Goal: Task Accomplishment & Management: Manage account settings

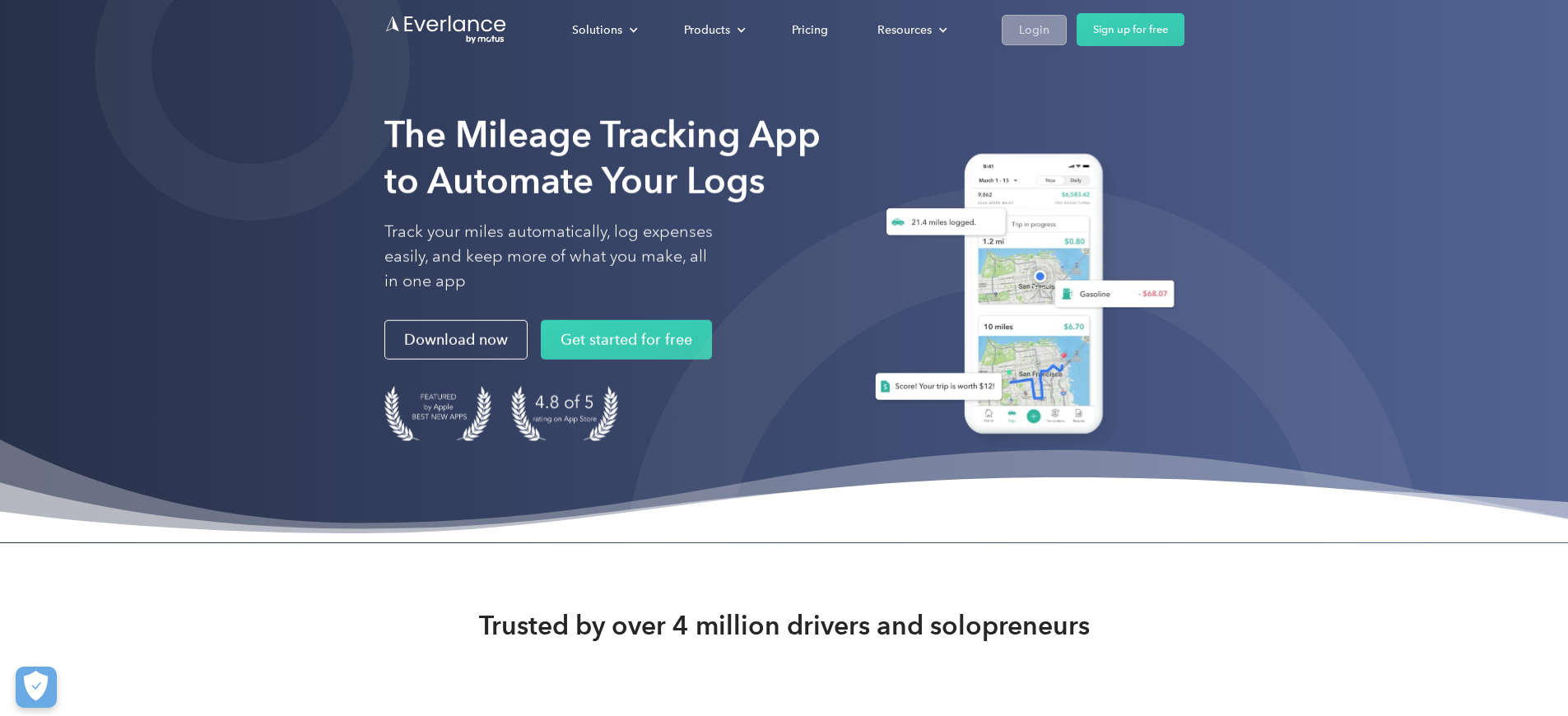
click at [1049, 28] on div "Login" at bounding box center [1033, 30] width 31 height 20
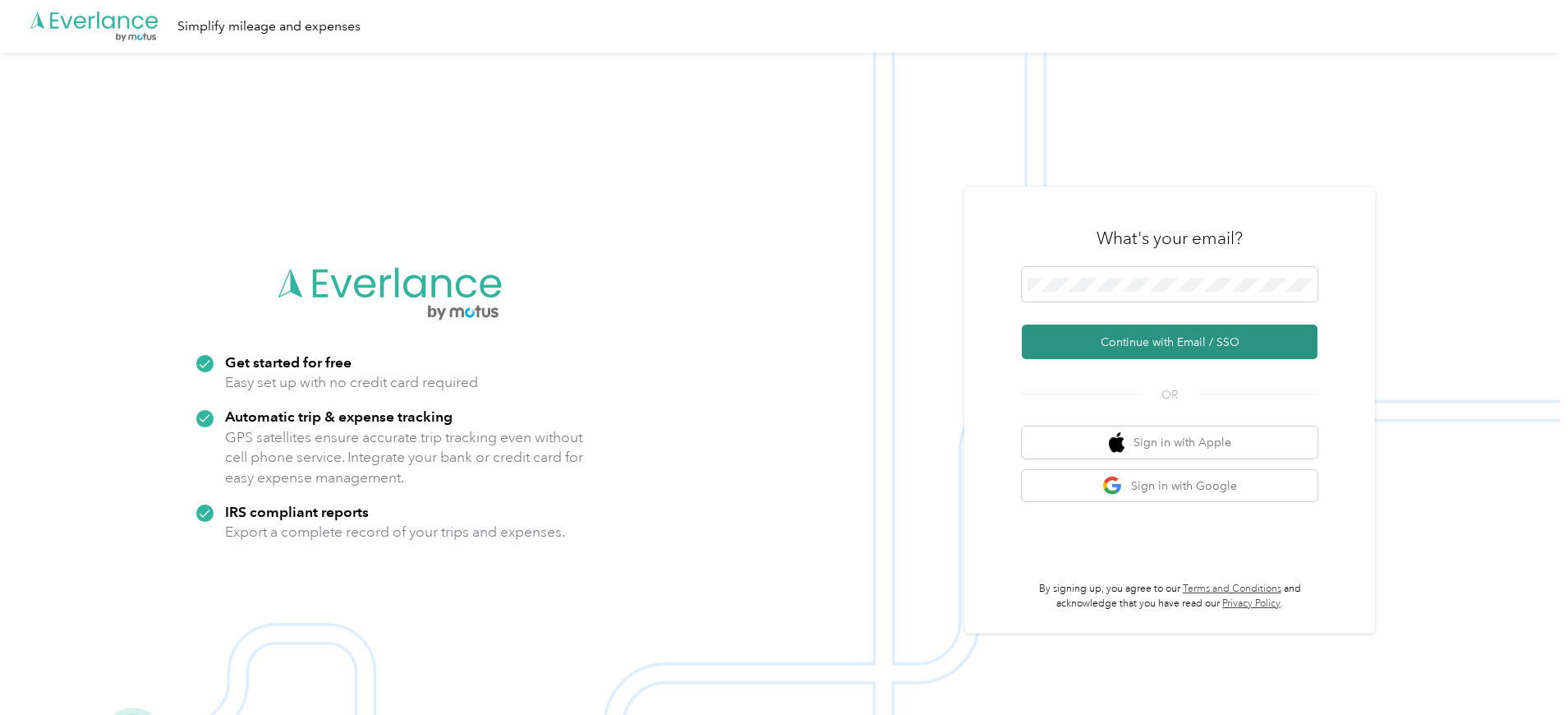
click at [1155, 341] on button "Continue with Email / SSO" at bounding box center [1170, 341] width 296 height 34
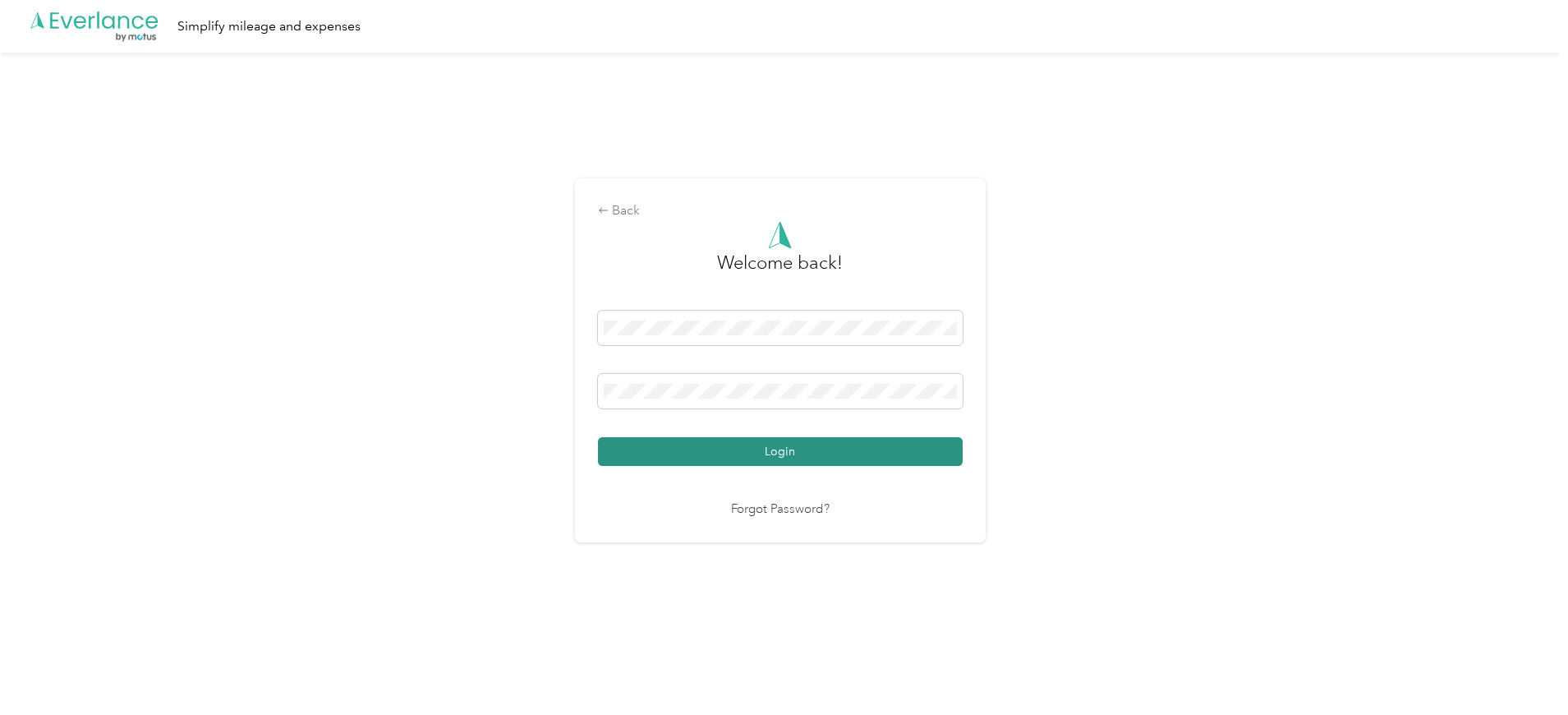
click at [822, 454] on button "Login" at bounding box center [780, 451] width 365 height 29
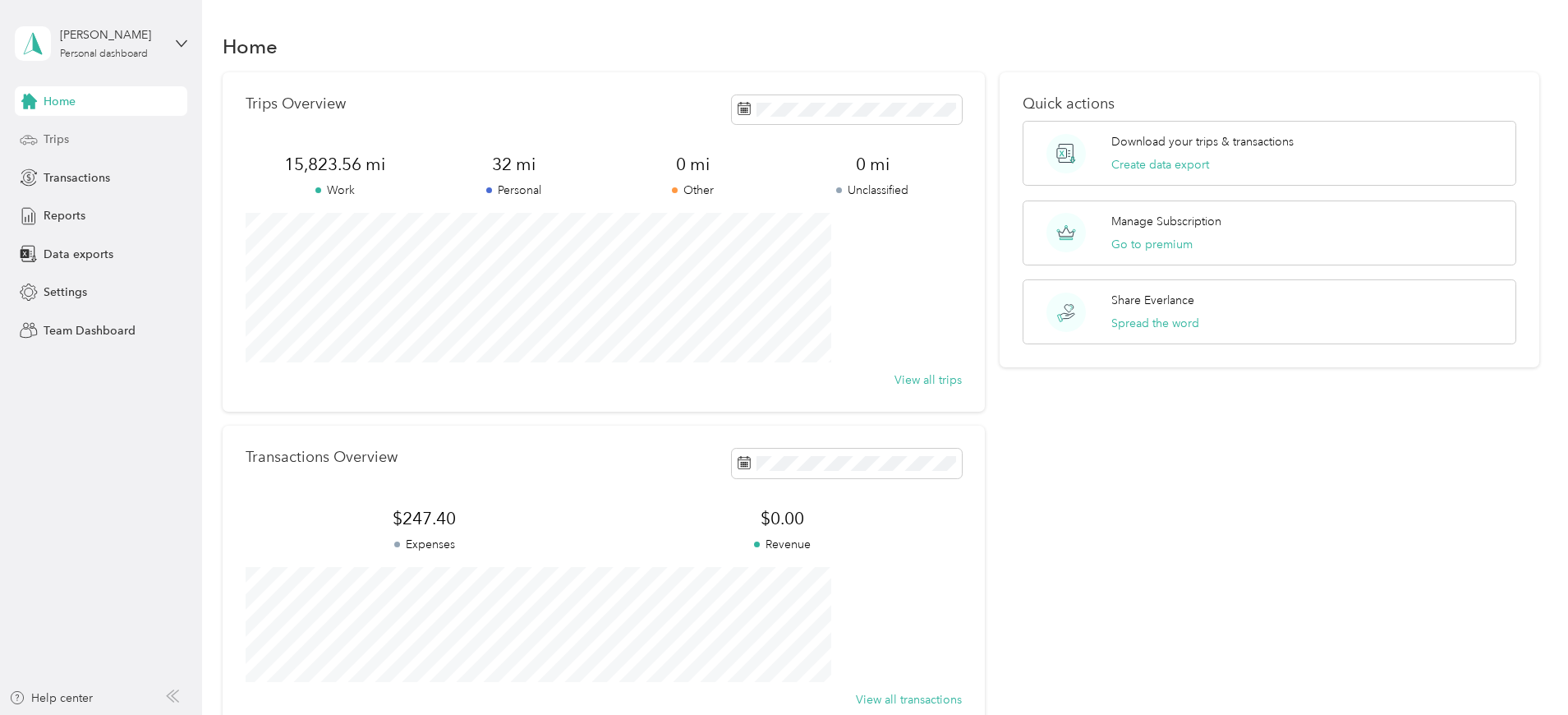
click at [53, 138] on span "Trips" at bounding box center [56, 139] width 26 height 18
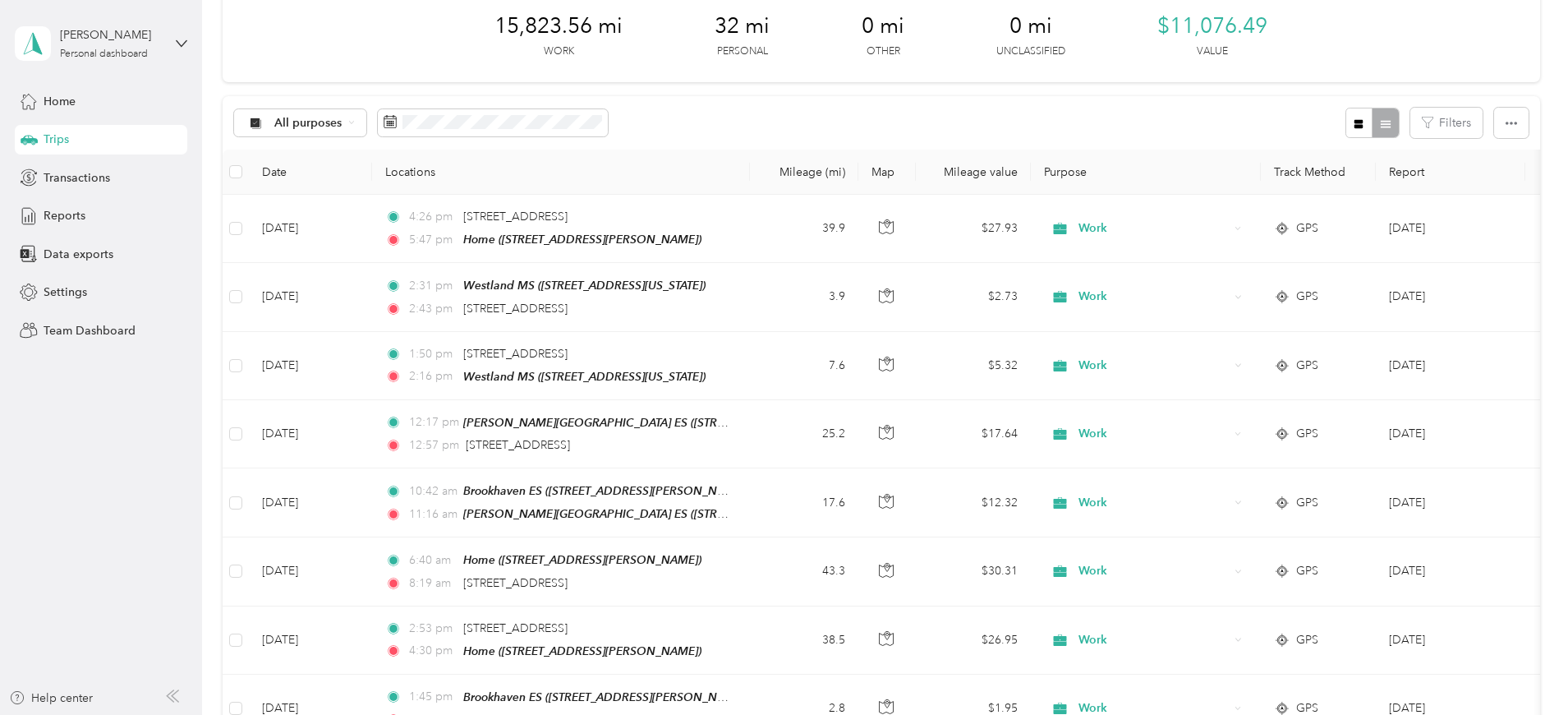
scroll to position [98, 0]
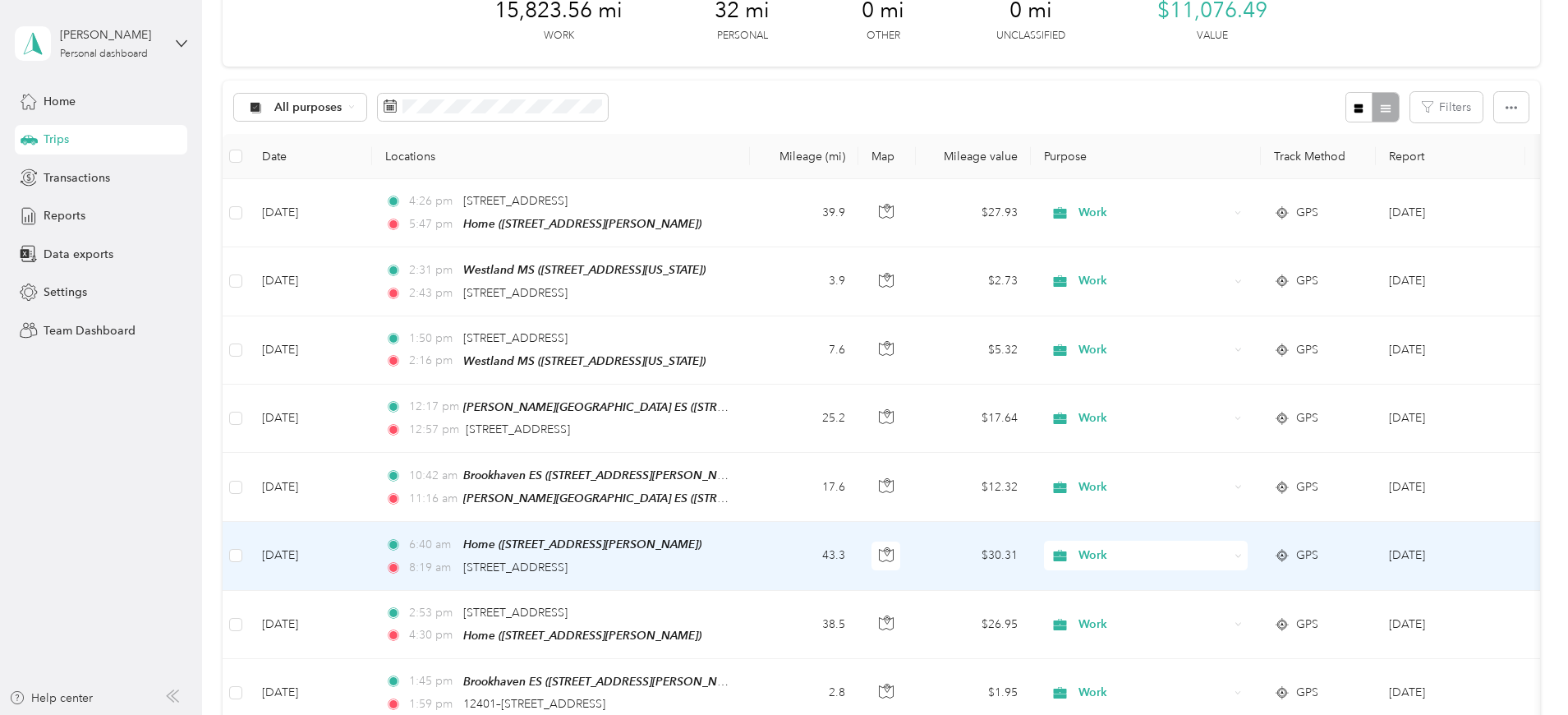
click at [730, 548] on div "6:40 am Home ([STREET_ADDRESS][PERSON_NAME]) 8:19 am [STREET_ADDRESS]" at bounding box center [558, 555] width 345 height 41
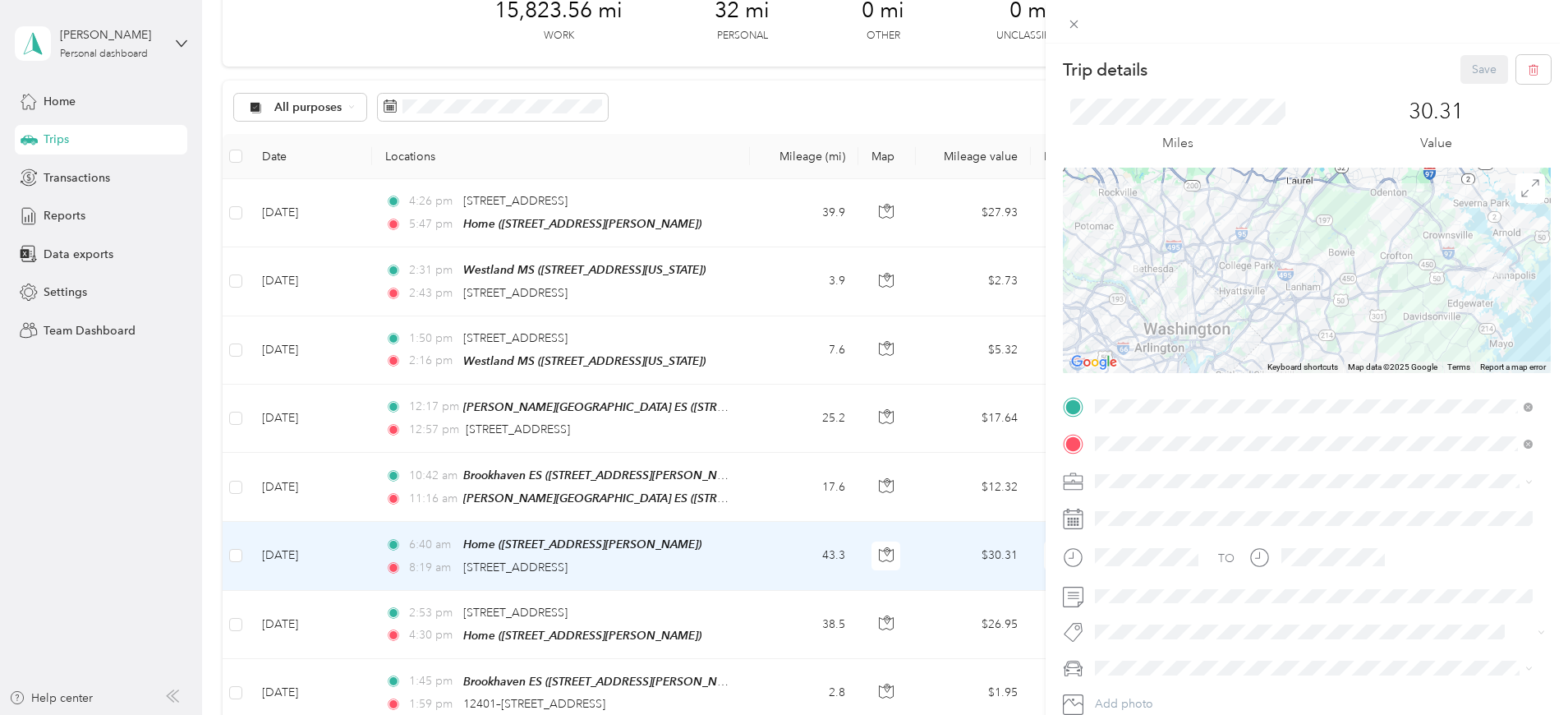
click at [668, 482] on div "Trip details Save This trip cannot be edited because it is either under review,…" at bounding box center [784, 358] width 1568 height 715
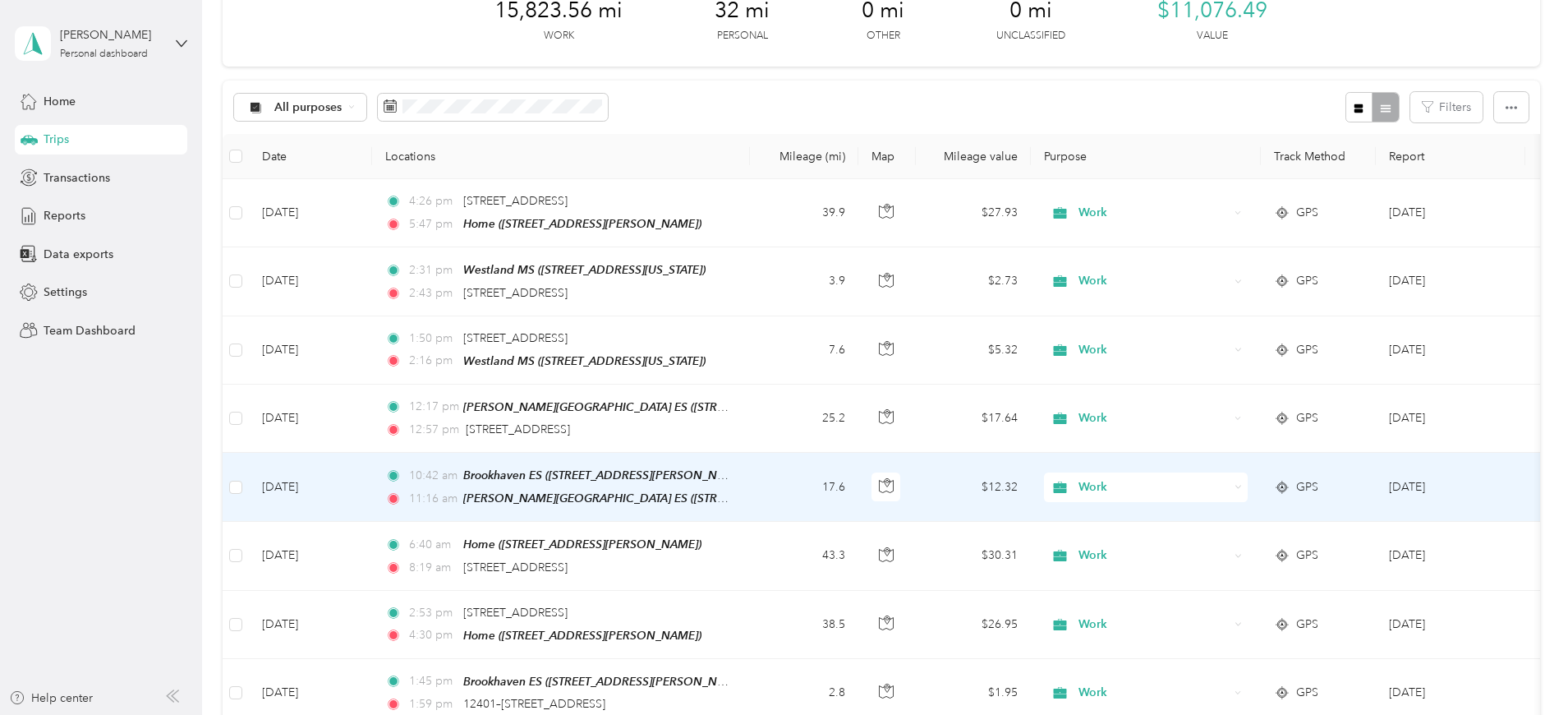
click at [859, 476] on td "17.6" at bounding box center [803, 487] width 108 height 69
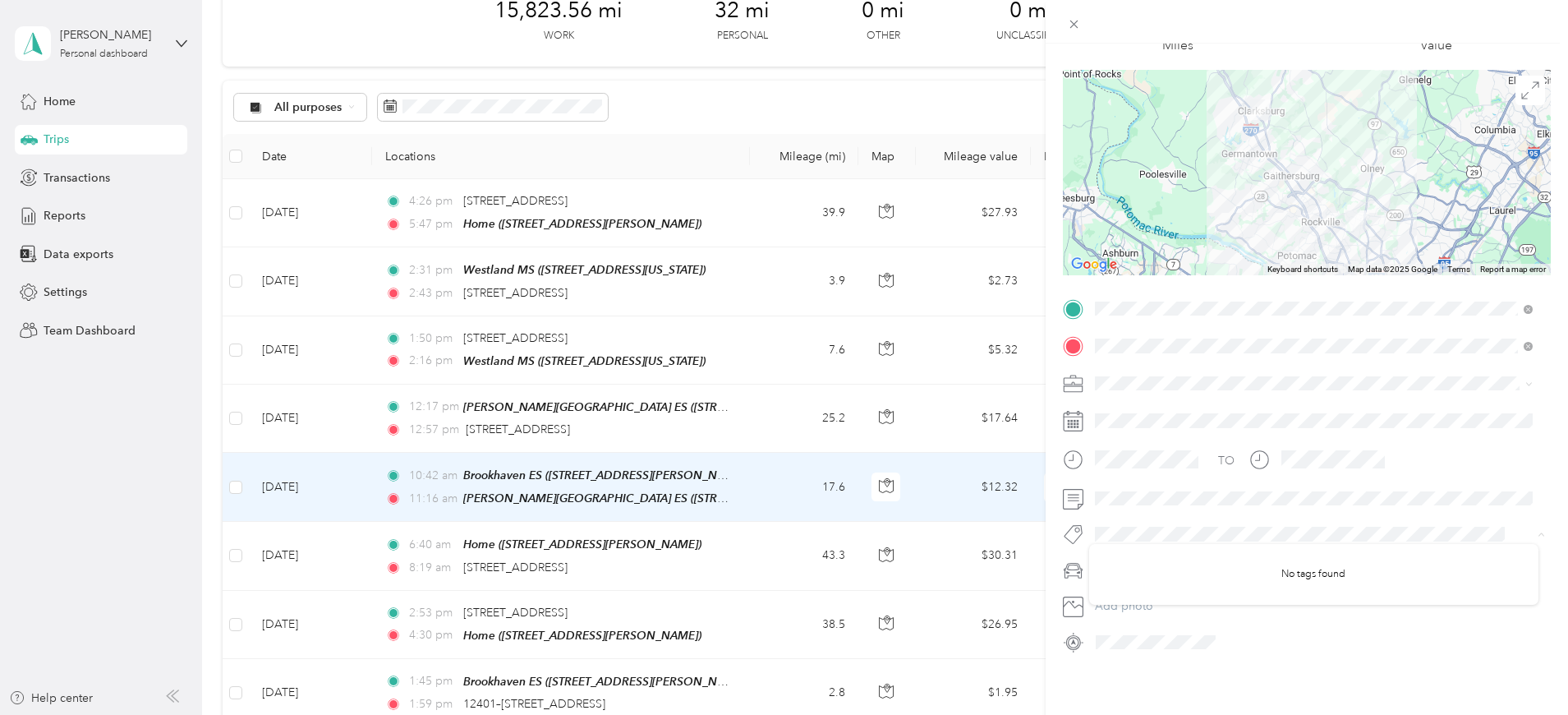
scroll to position [105, 0]
click at [1417, 501] on span at bounding box center [1321, 499] width 462 height 26
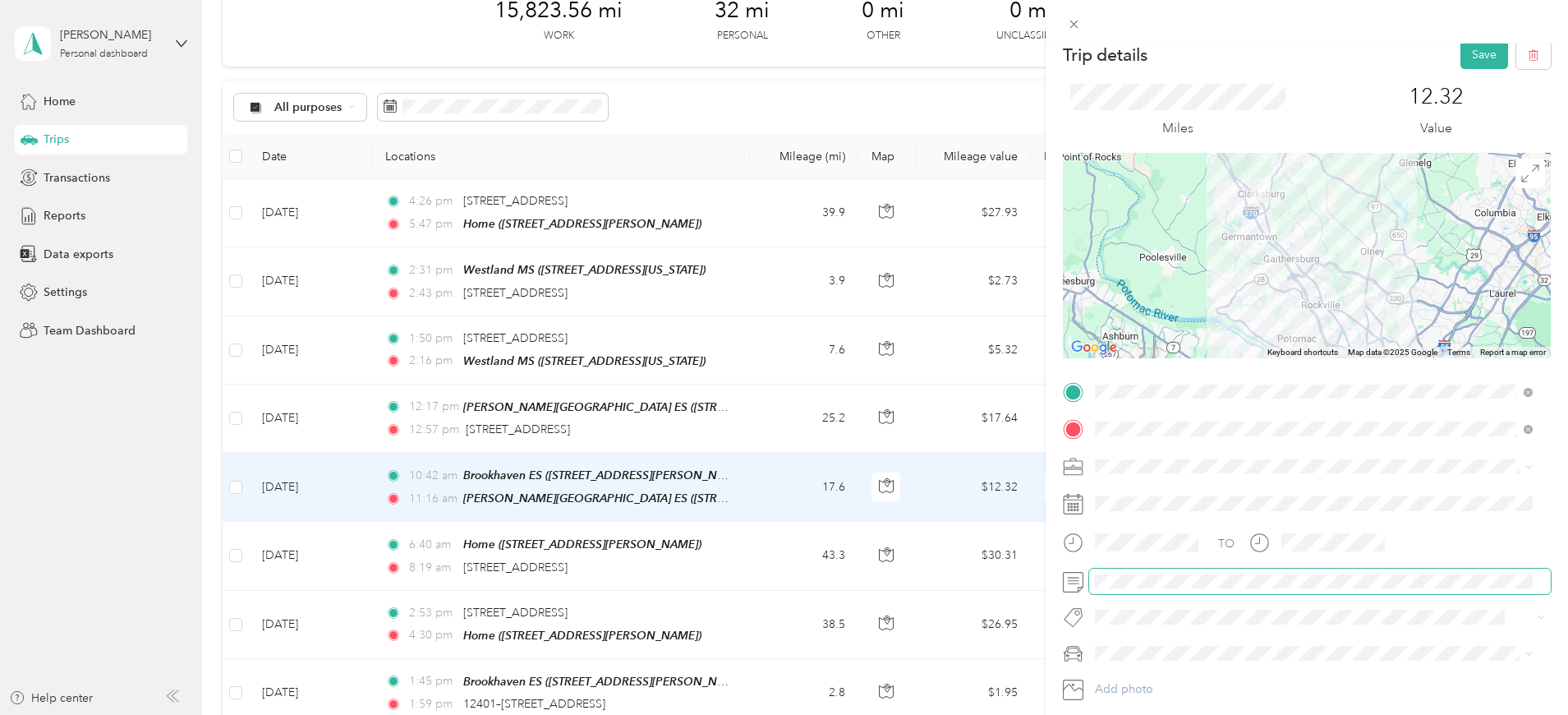
scroll to position [0, 0]
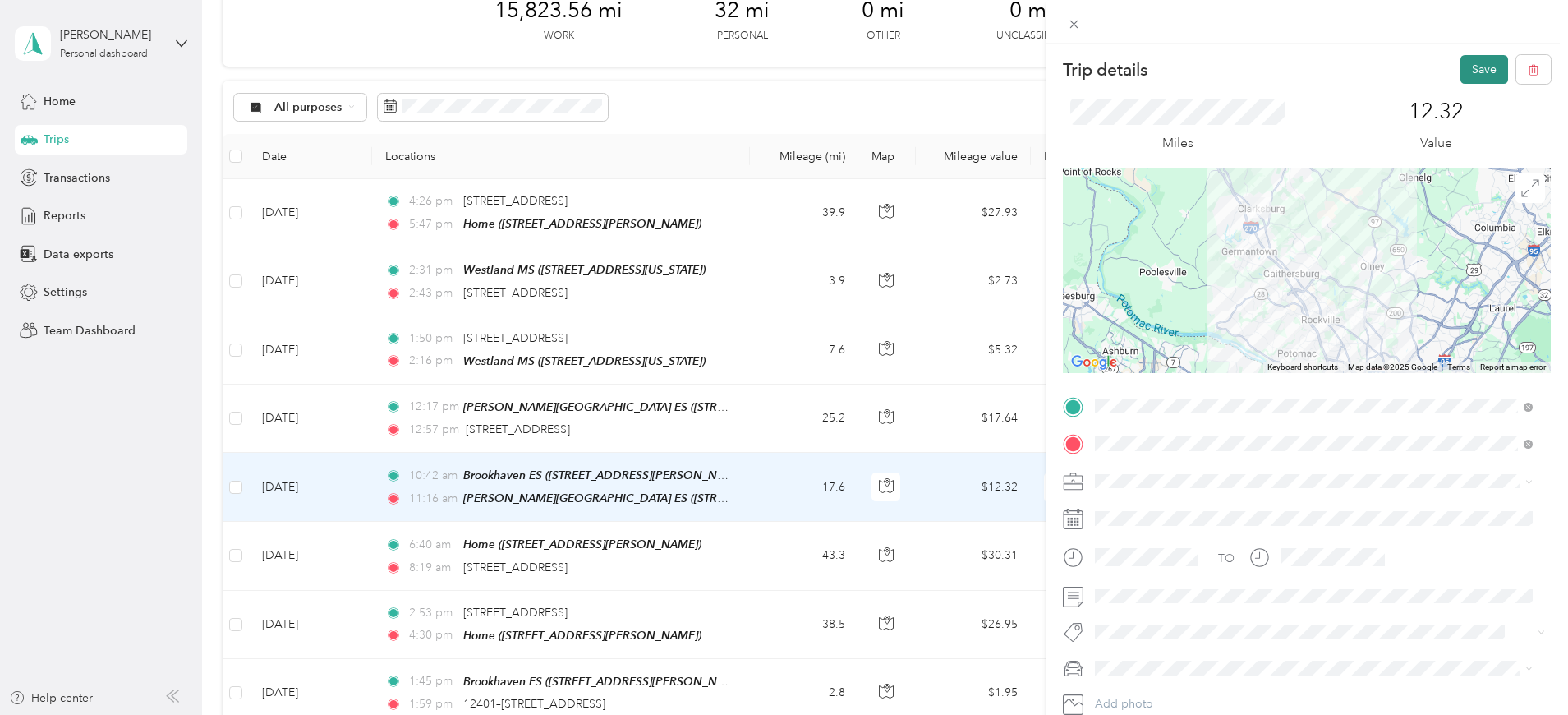
click at [1461, 68] on button "Save" at bounding box center [1485, 69] width 48 height 29
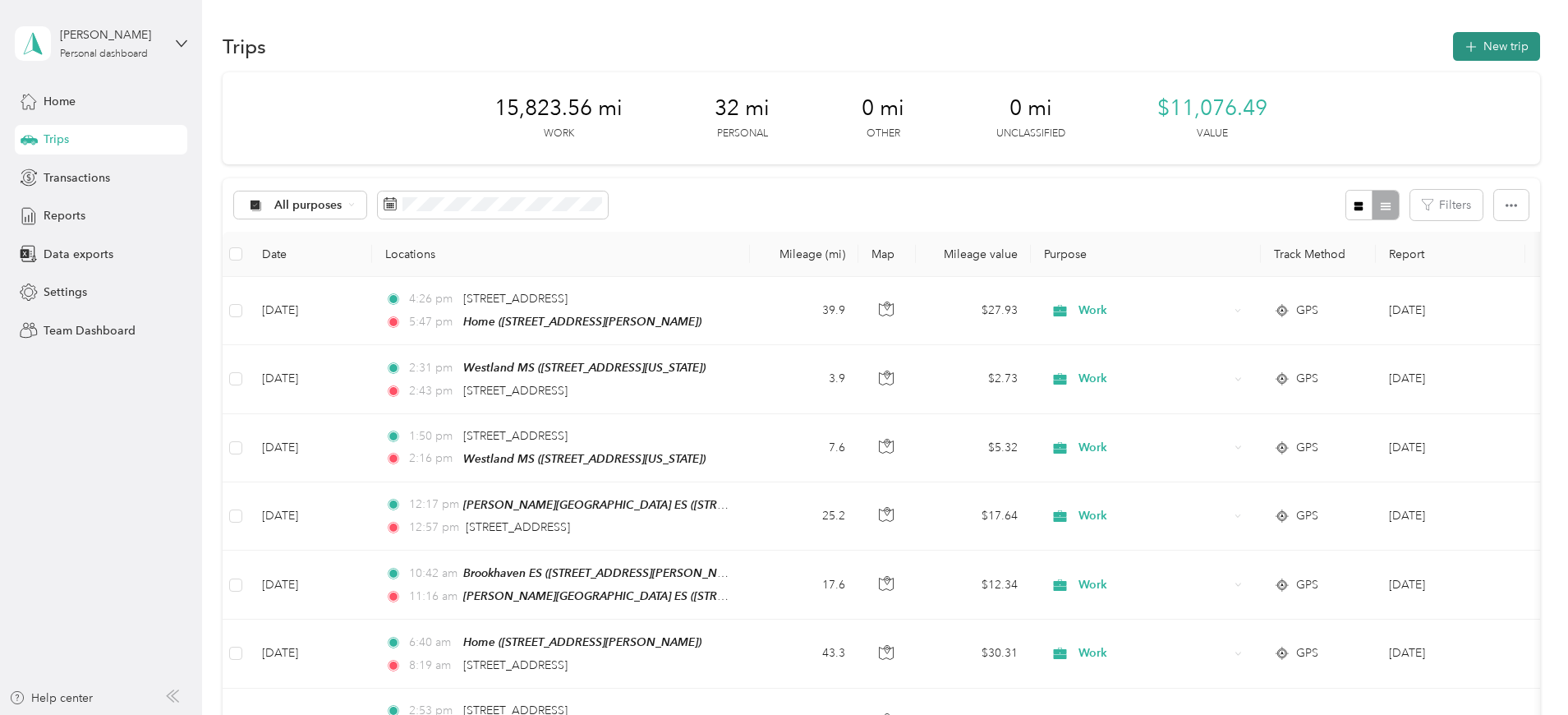
click at [1453, 41] on button "New trip" at bounding box center [1497, 46] width 87 height 29
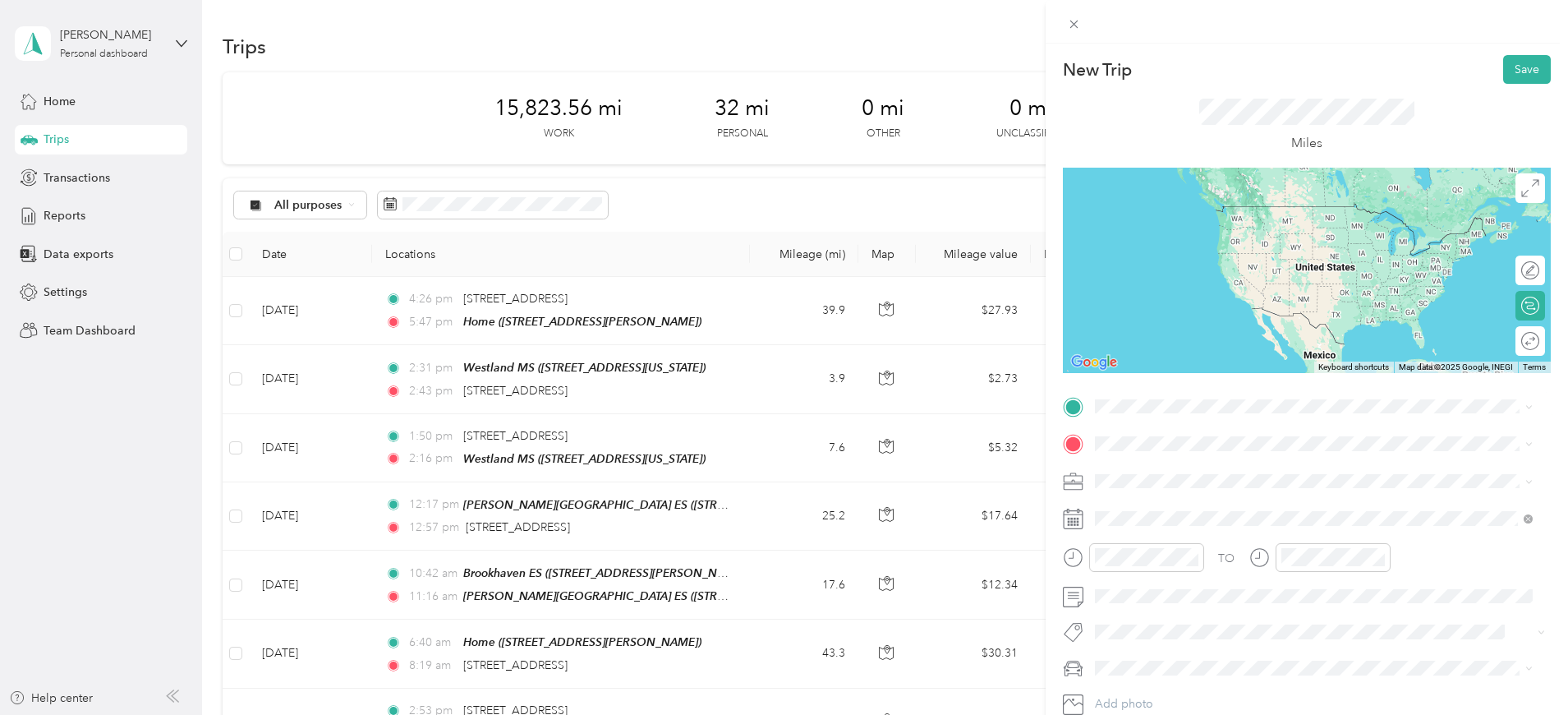
click at [1175, 466] on span "[STREET_ADDRESS][US_STATE]" at bounding box center [1208, 466] width 164 height 15
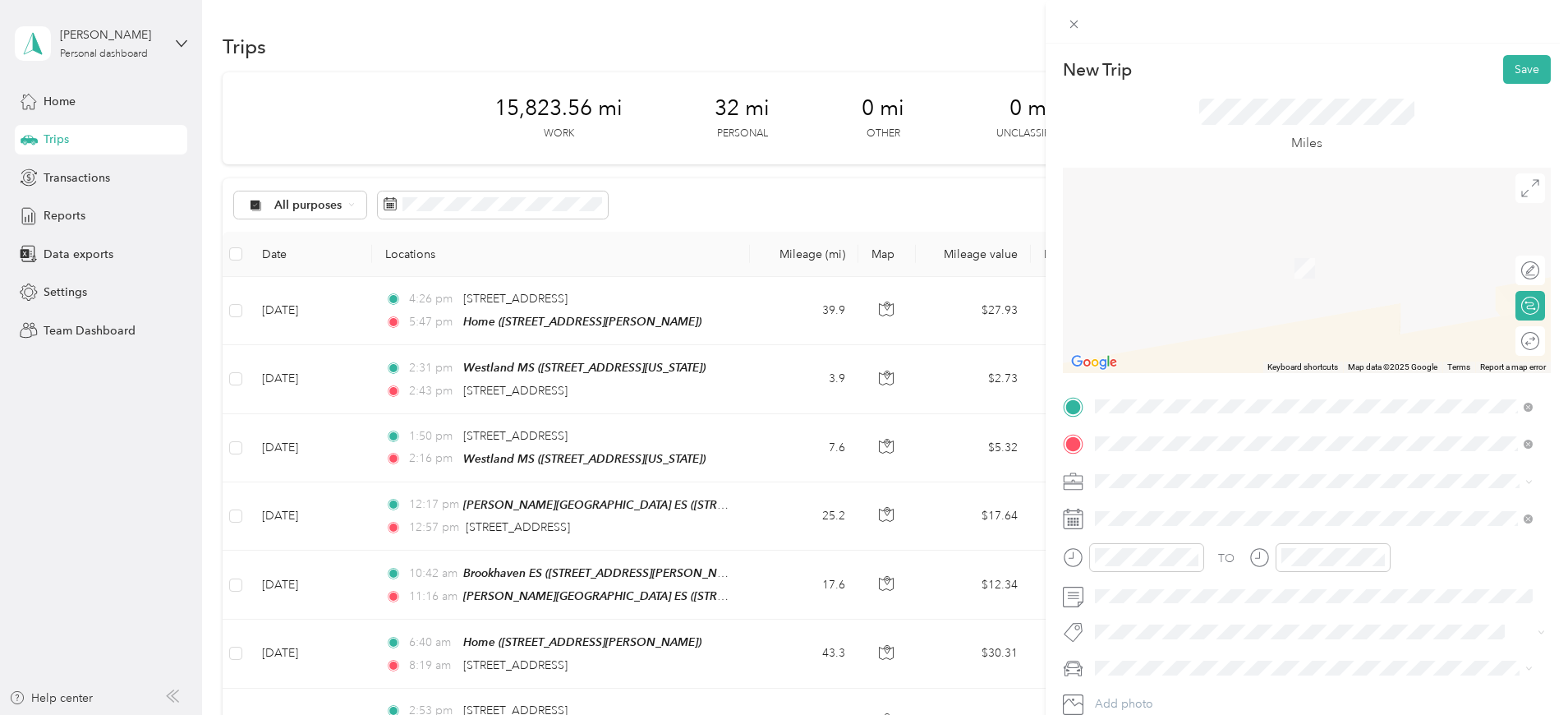
click at [1192, 513] on div "[GEOGRAPHIC_DATA] ES 4609–[STREET_ADDRESS][PERSON_NAME]" at bounding box center [1239, 518] width 227 height 34
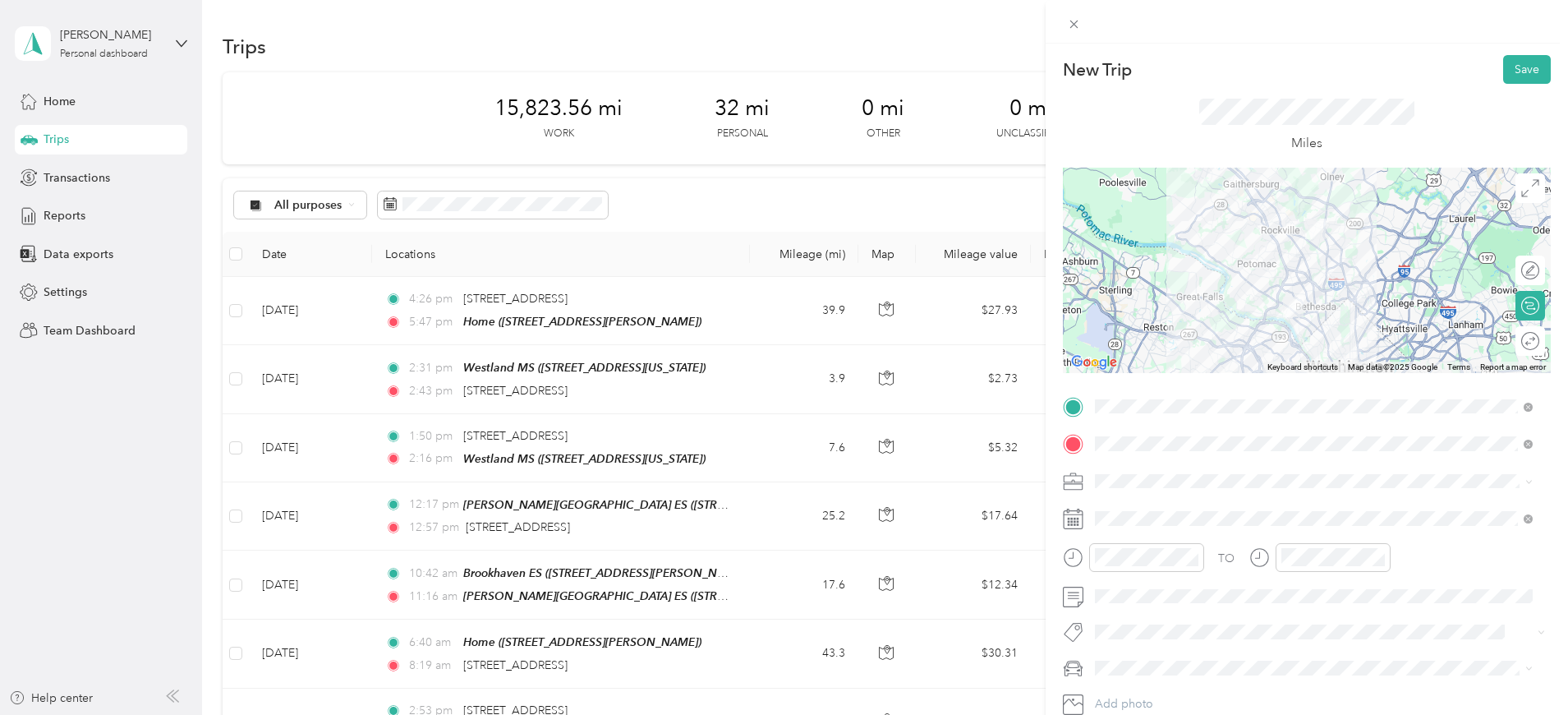
click at [1113, 245] on span "Work" at bounding box center [1115, 241] width 28 height 14
click at [1106, 444] on div "09" at bounding box center [1112, 446] width 40 height 23
click at [1161, 379] on div "25" at bounding box center [1159, 384] width 40 height 23
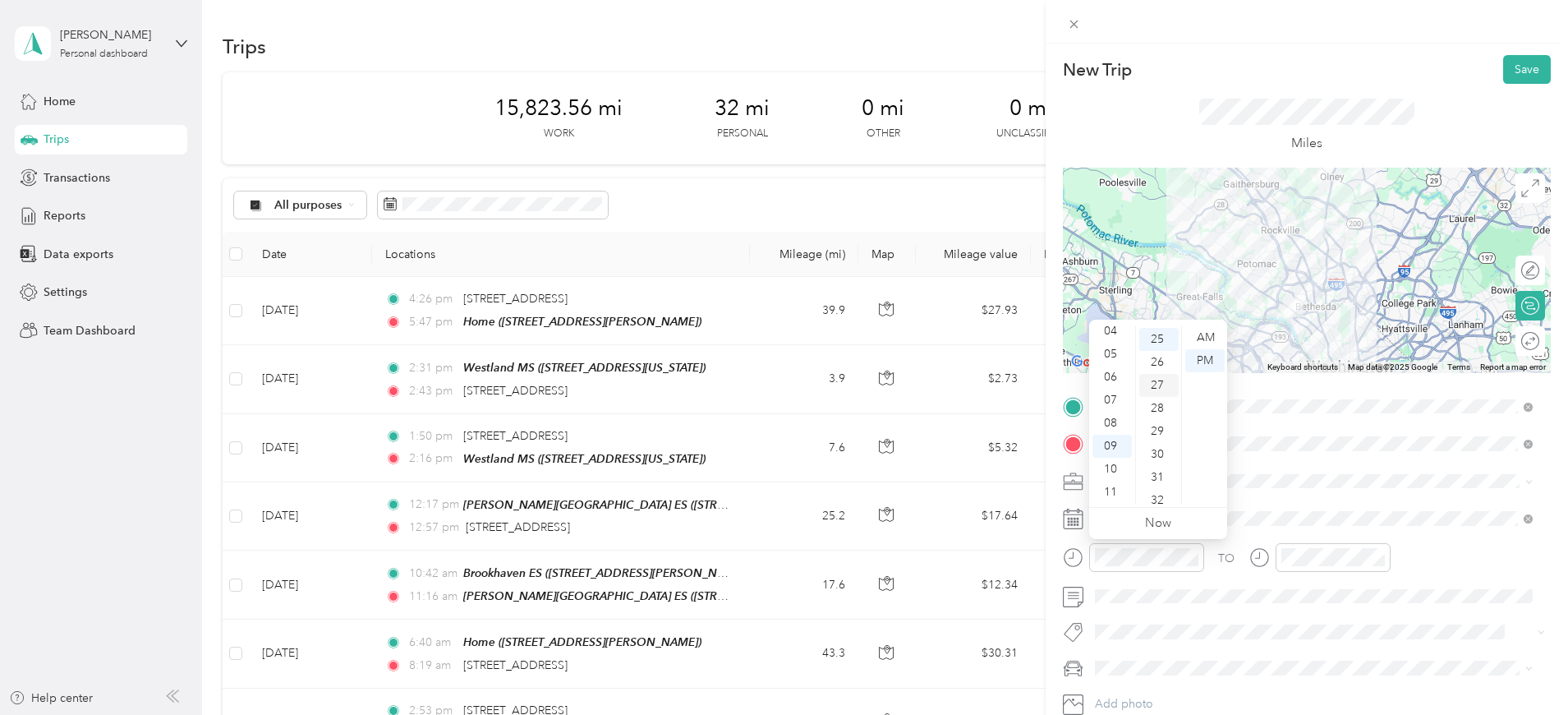
scroll to position [576, 0]
click at [1210, 331] on div "AM" at bounding box center [1205, 337] width 40 height 23
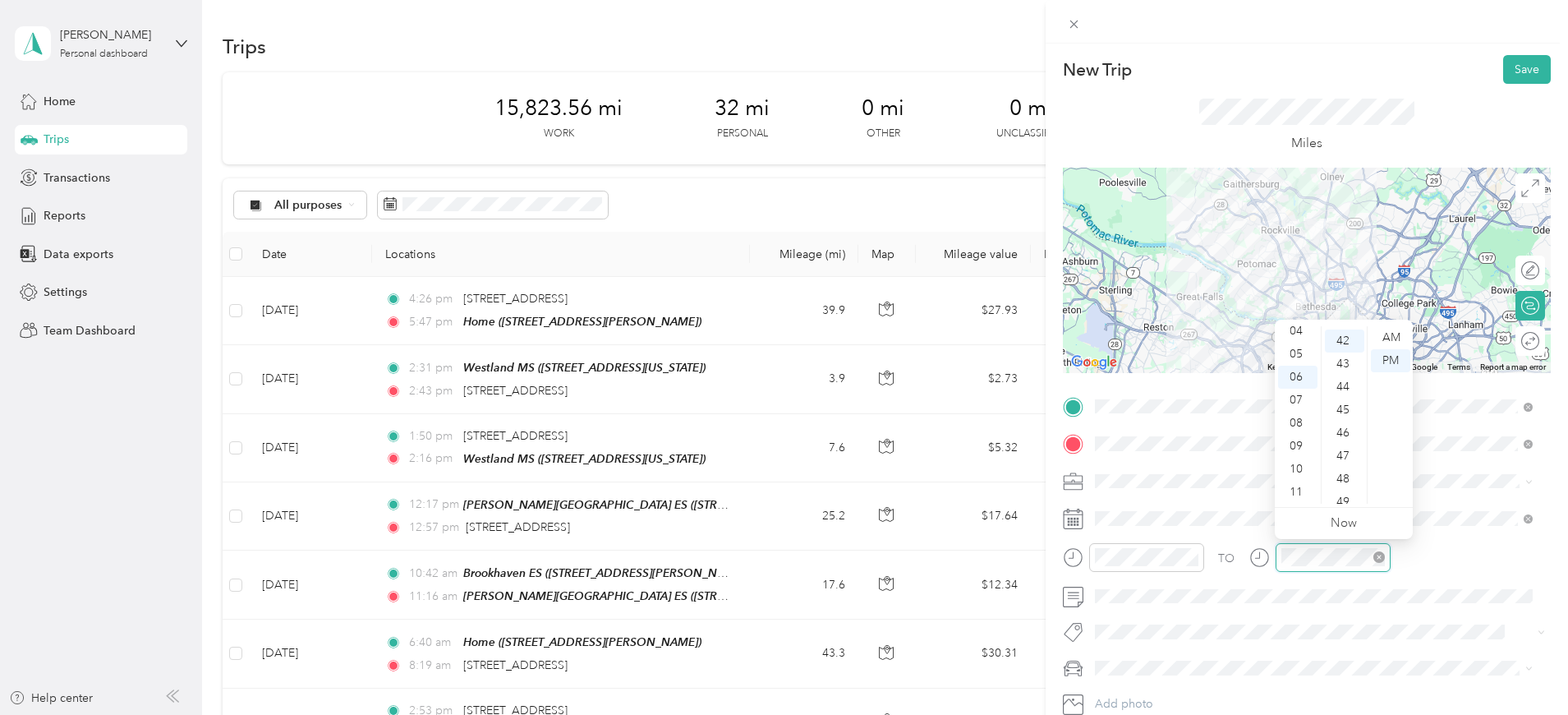
scroll to position [966, 0]
click at [1298, 444] on div "09" at bounding box center [1297, 446] width 40 height 23
click at [1345, 481] on div "56" at bounding box center [1345, 484] width 40 height 23
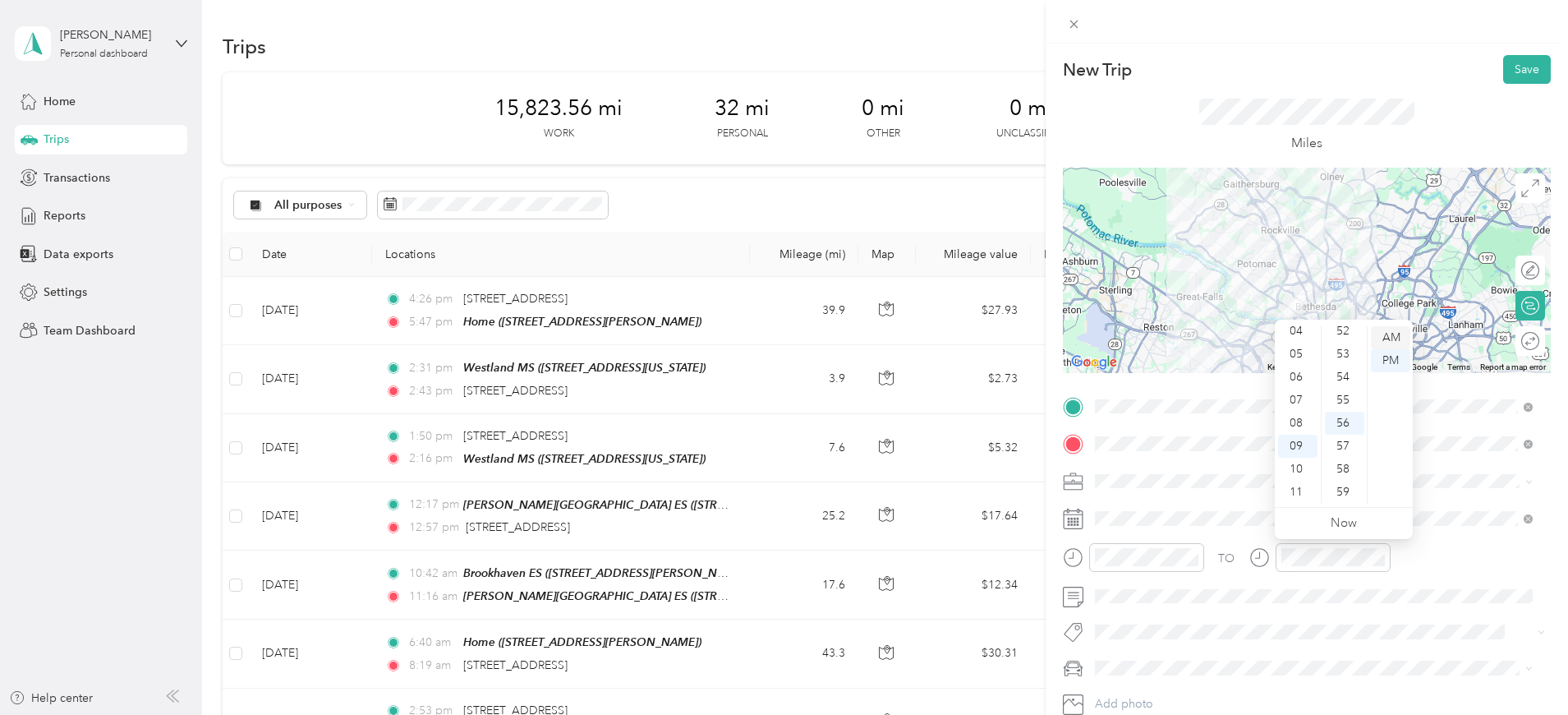
click at [1394, 334] on div "AM" at bounding box center [1391, 337] width 40 height 23
click at [1508, 64] on button "Save" at bounding box center [1527, 69] width 48 height 29
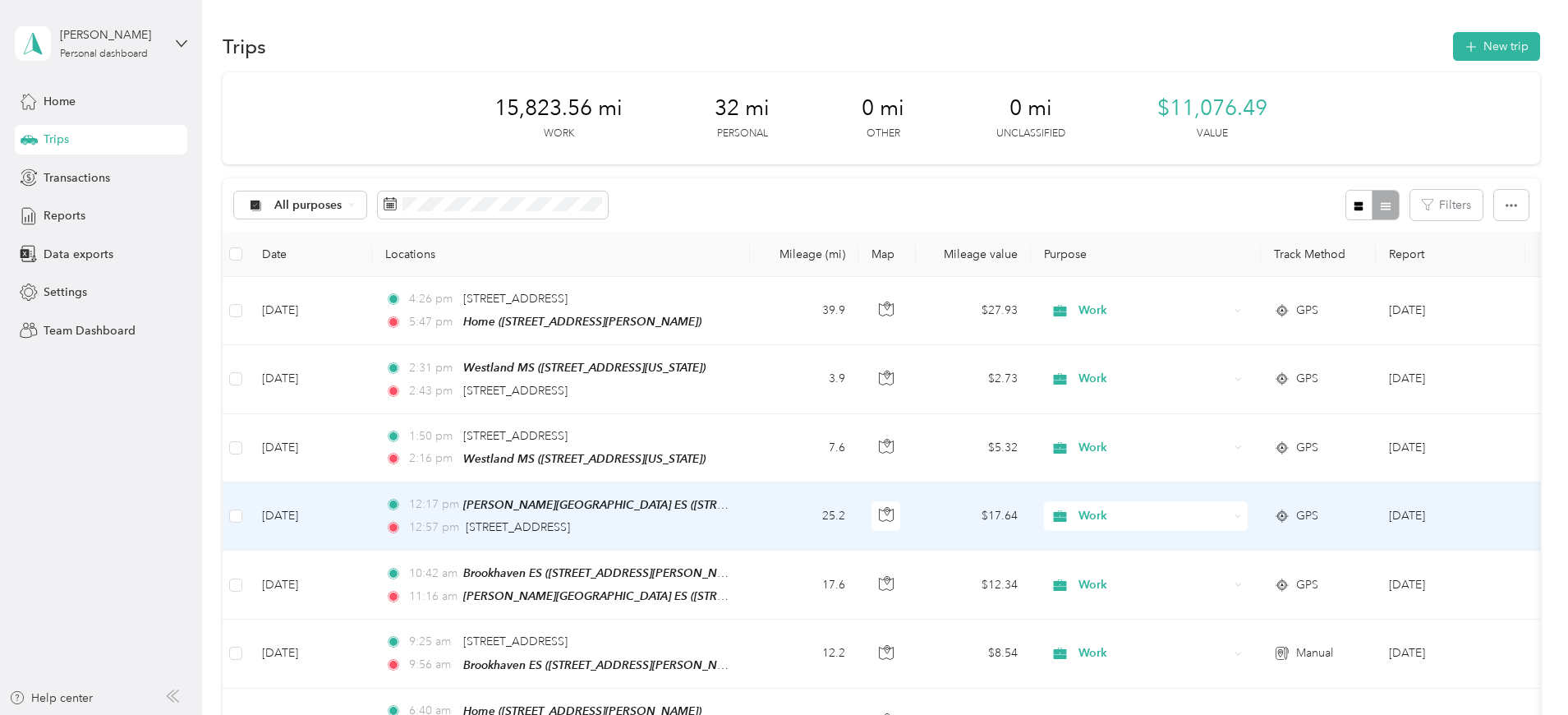
click at [859, 510] on td "25.2" at bounding box center [803, 516] width 108 height 68
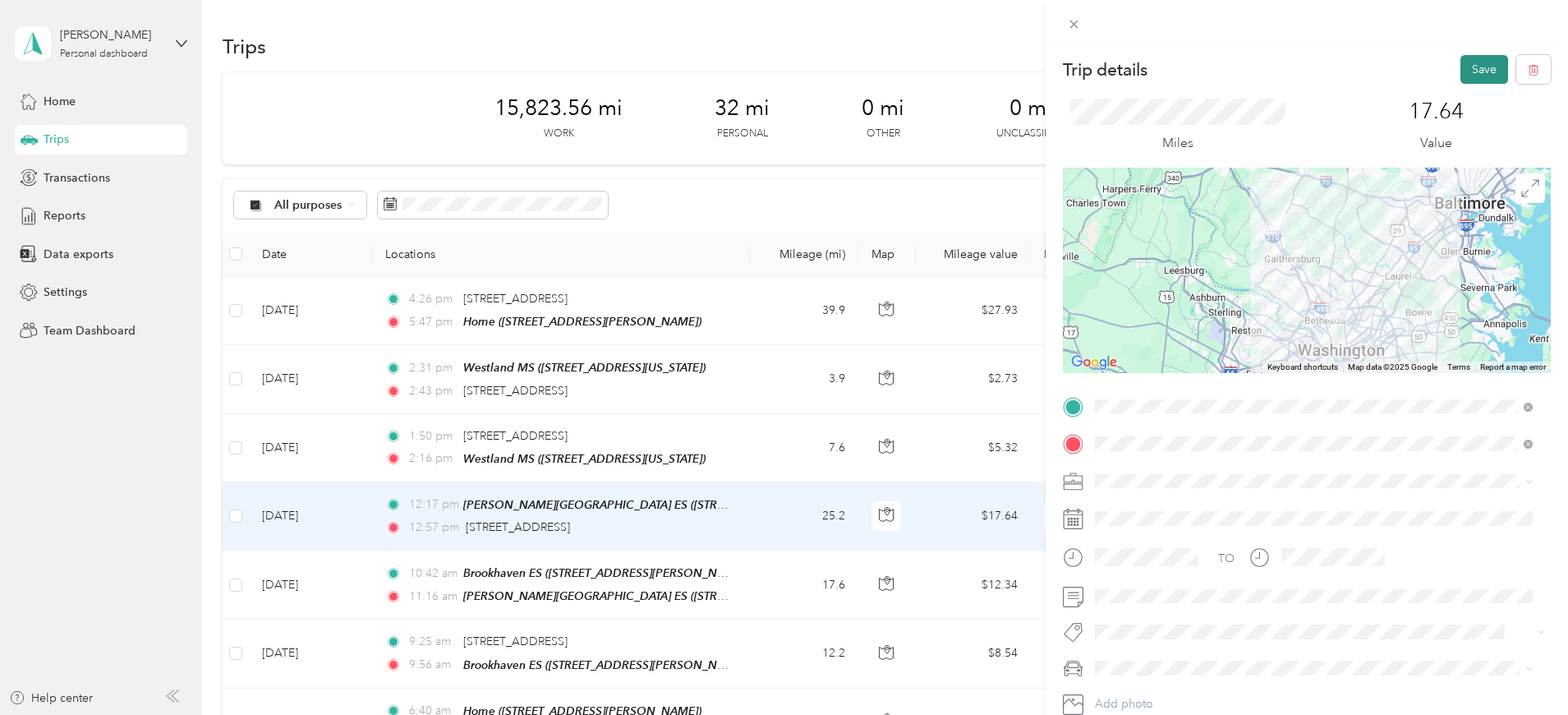
click at [1462, 68] on button "Save" at bounding box center [1485, 69] width 48 height 29
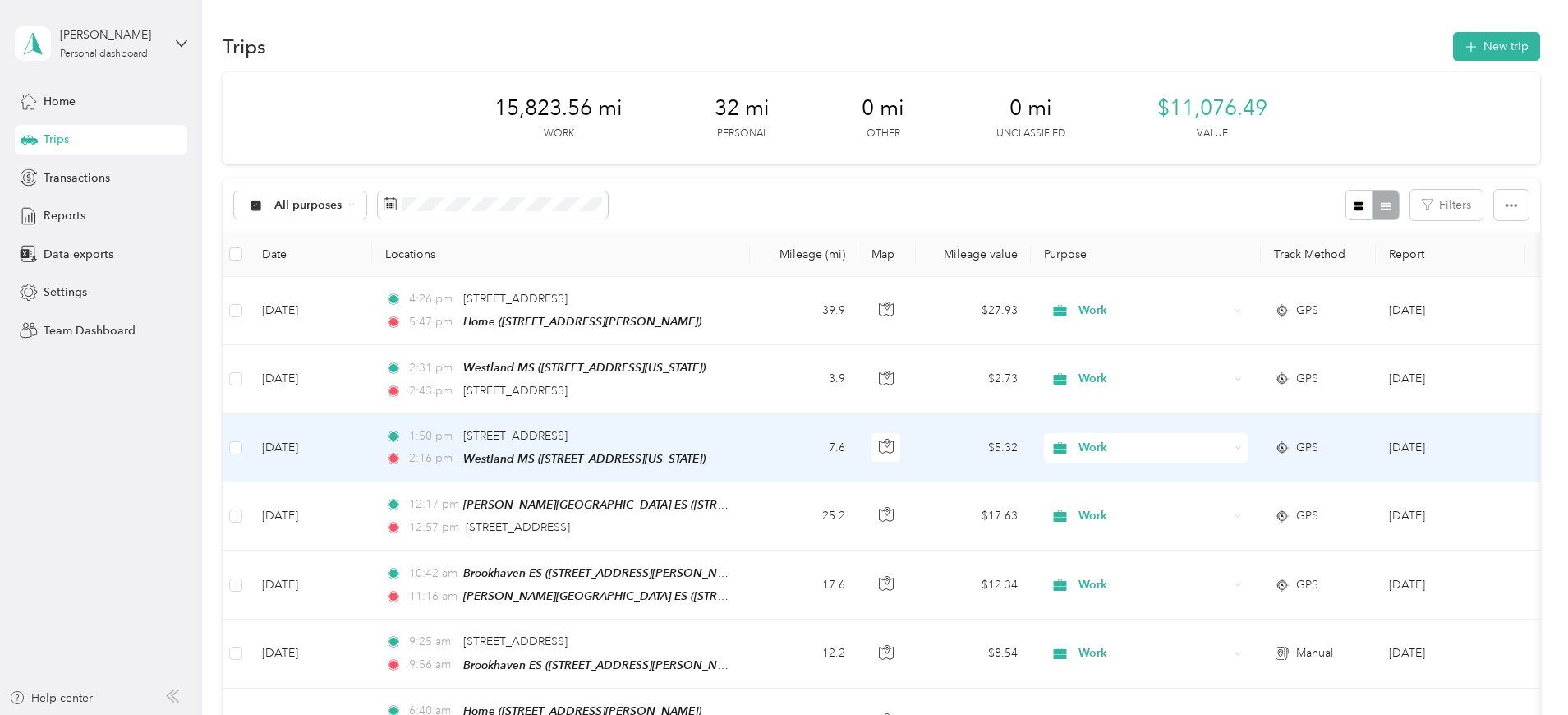
click at [750, 453] on td "1:50 pm [STREET_ADDRESS] 2:16 pm [GEOGRAPHIC_DATA] ([STREET_ADDRESS][US_STATE])" at bounding box center [561, 448] width 378 height 68
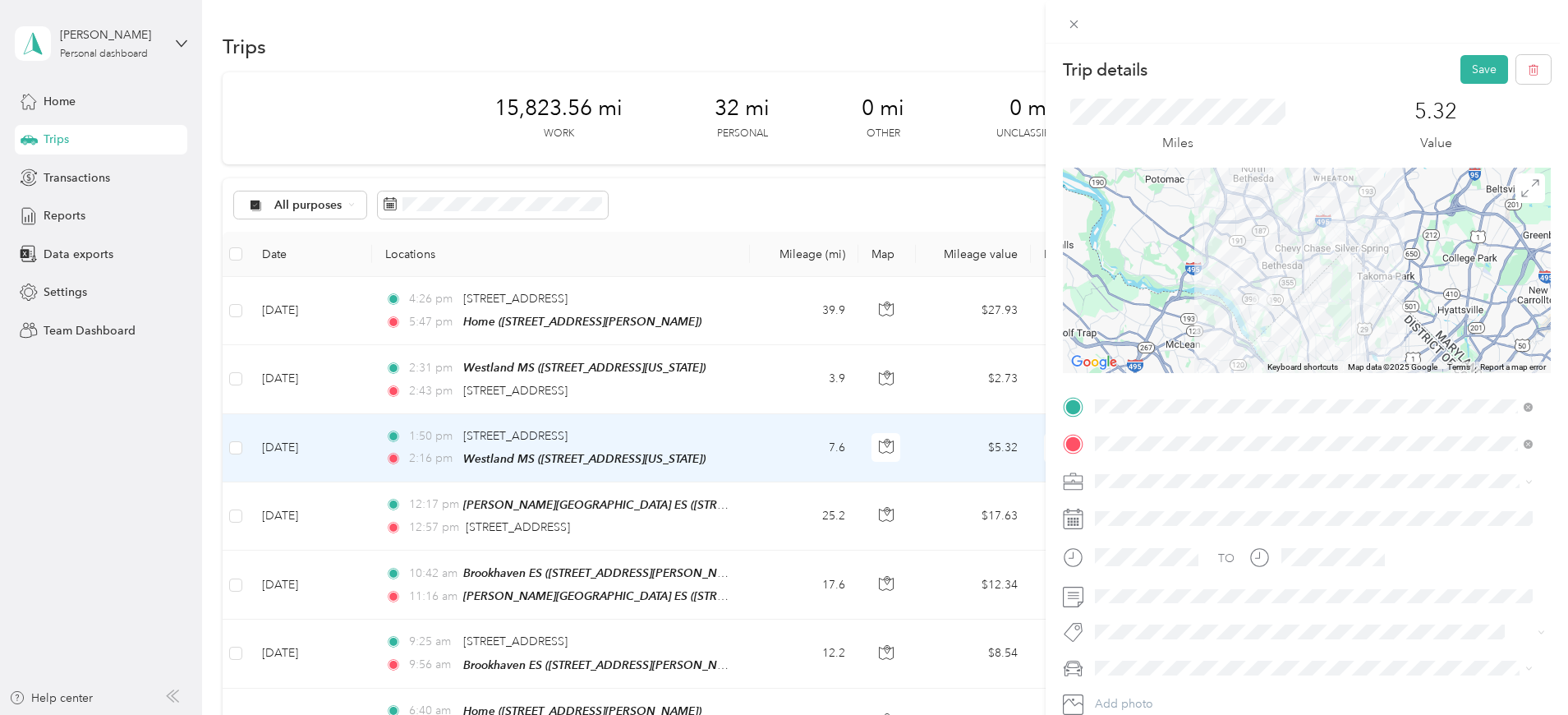
click at [1, 160] on div "Trip details Save This trip cannot be edited because it is either under review,…" at bounding box center [784, 358] width 1568 height 715
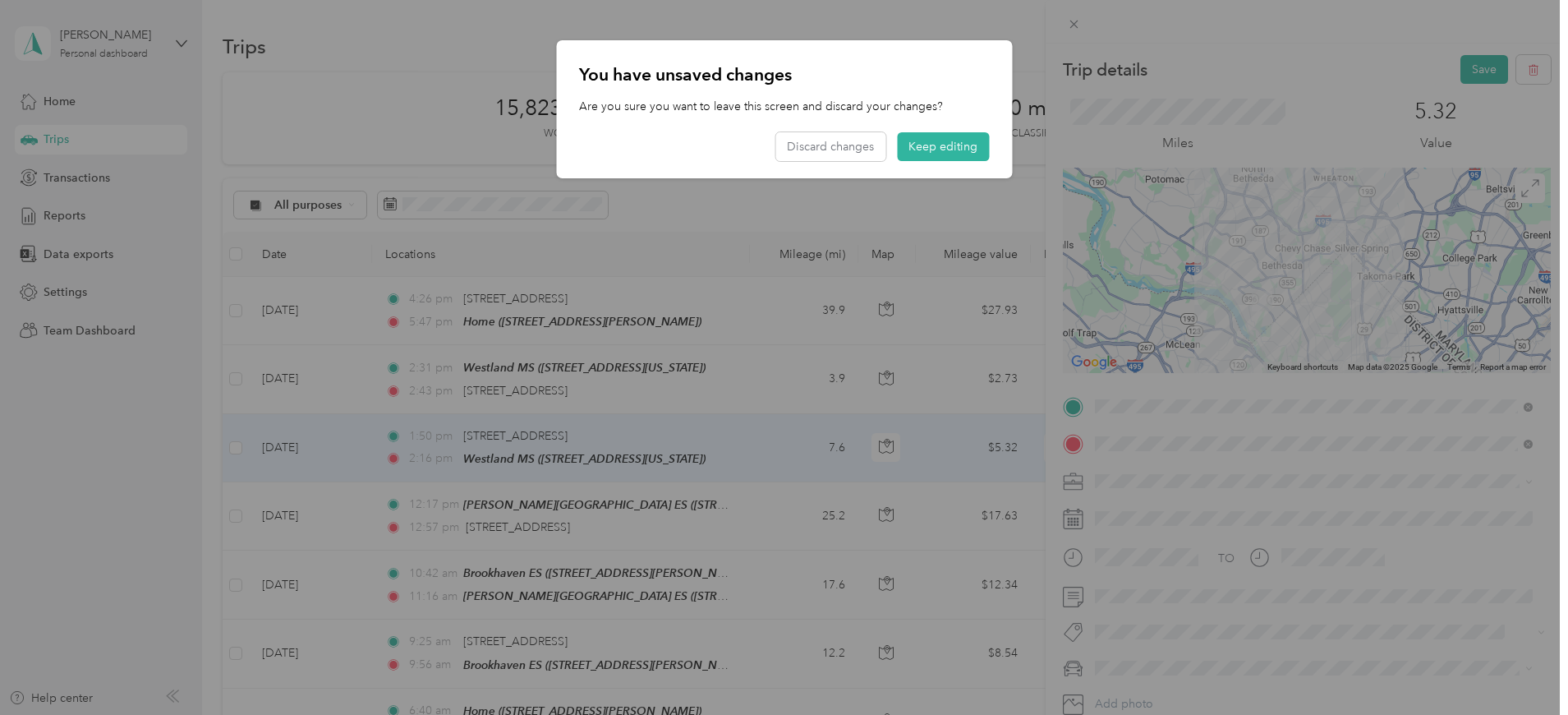
click at [1469, 71] on div at bounding box center [784, 358] width 1568 height 715
click at [912, 146] on button "Keep editing" at bounding box center [944, 146] width 92 height 29
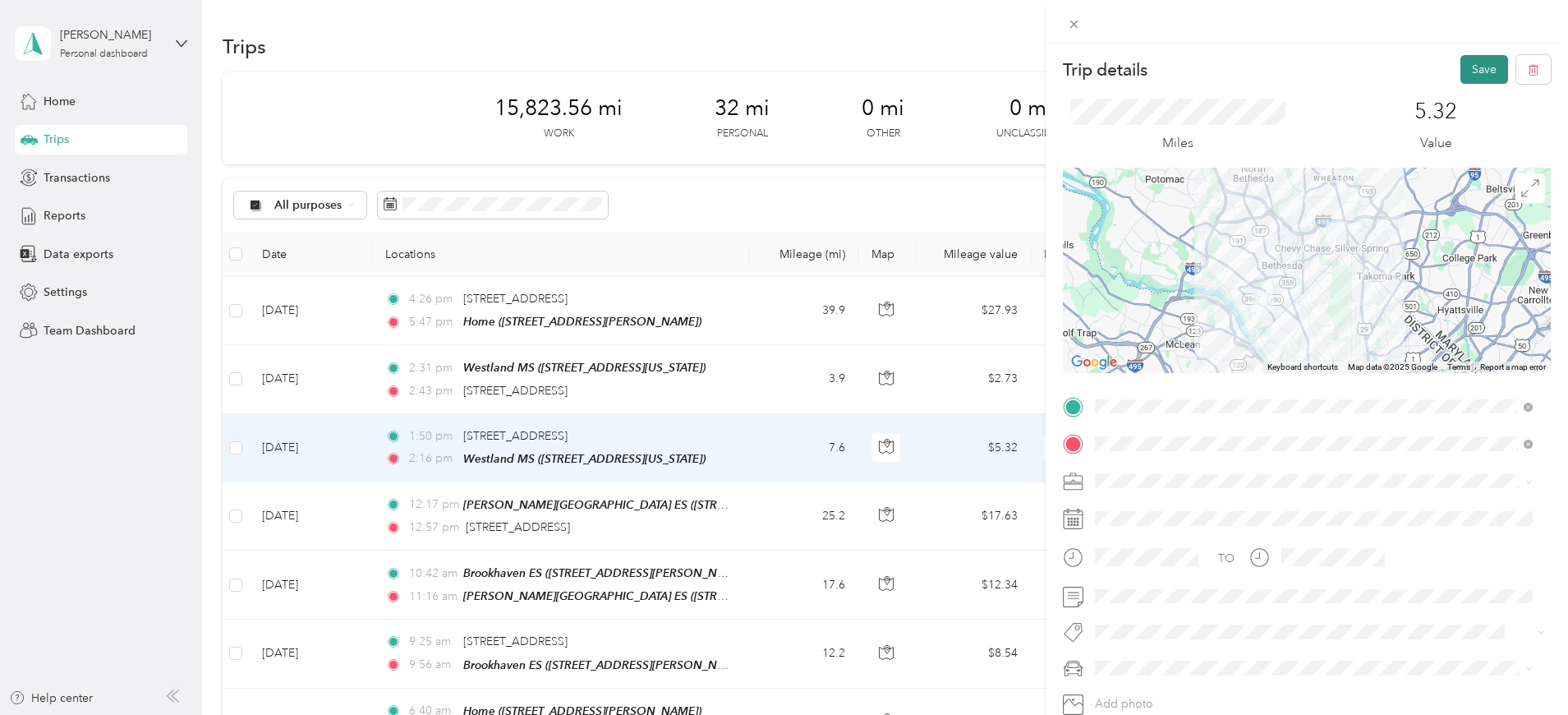
click at [1476, 67] on button "Save" at bounding box center [1485, 69] width 48 height 29
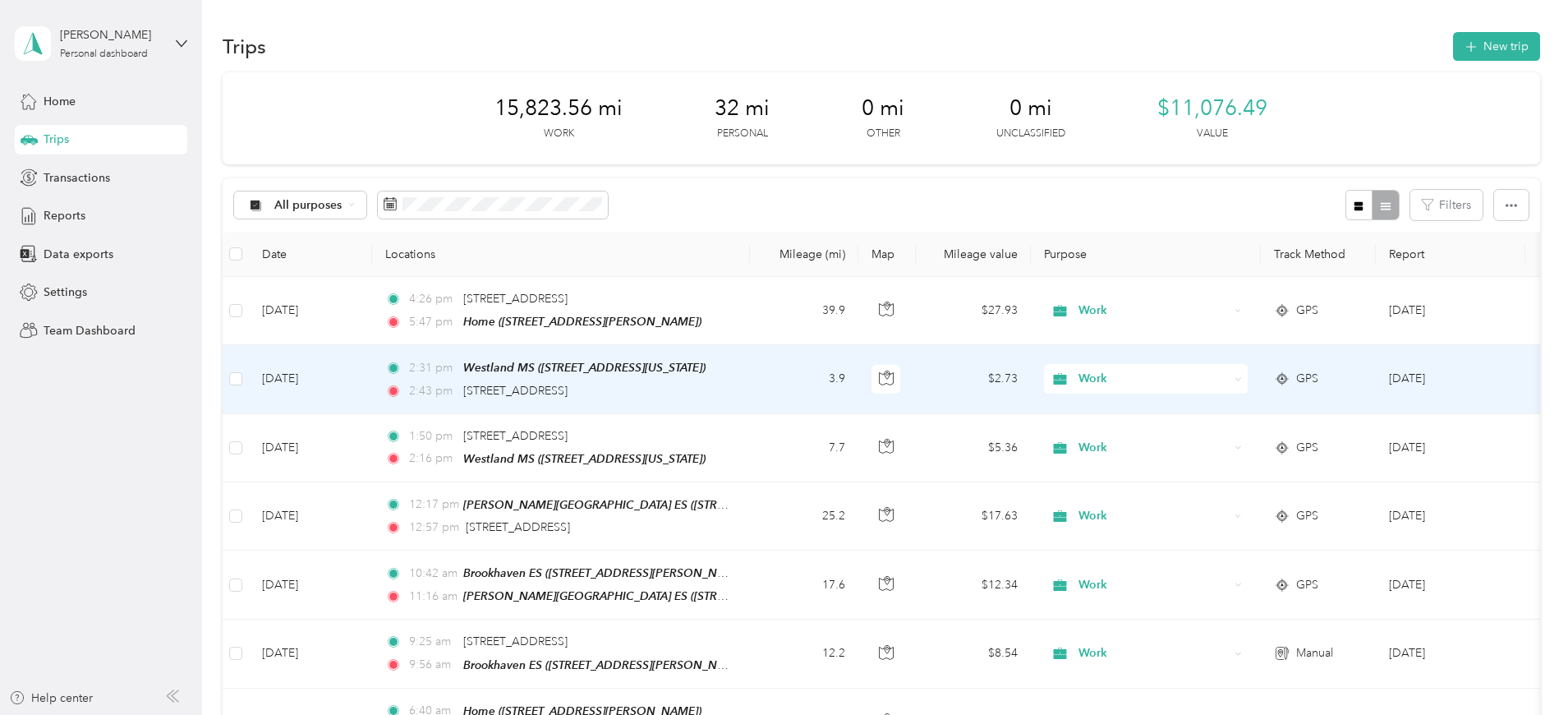
click at [859, 369] on td "3.9" at bounding box center [803, 380] width 108 height 68
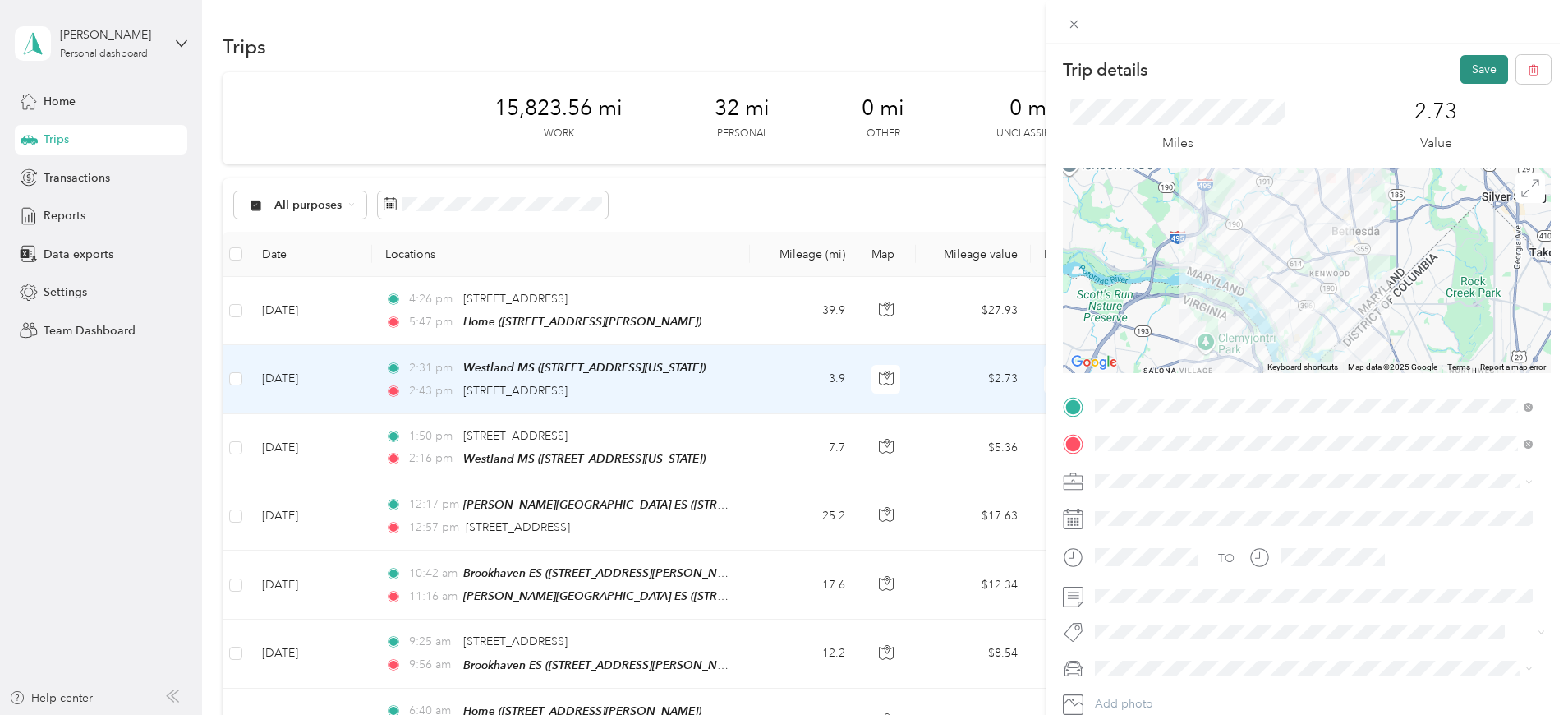
click at [1478, 64] on button "Save" at bounding box center [1485, 69] width 48 height 29
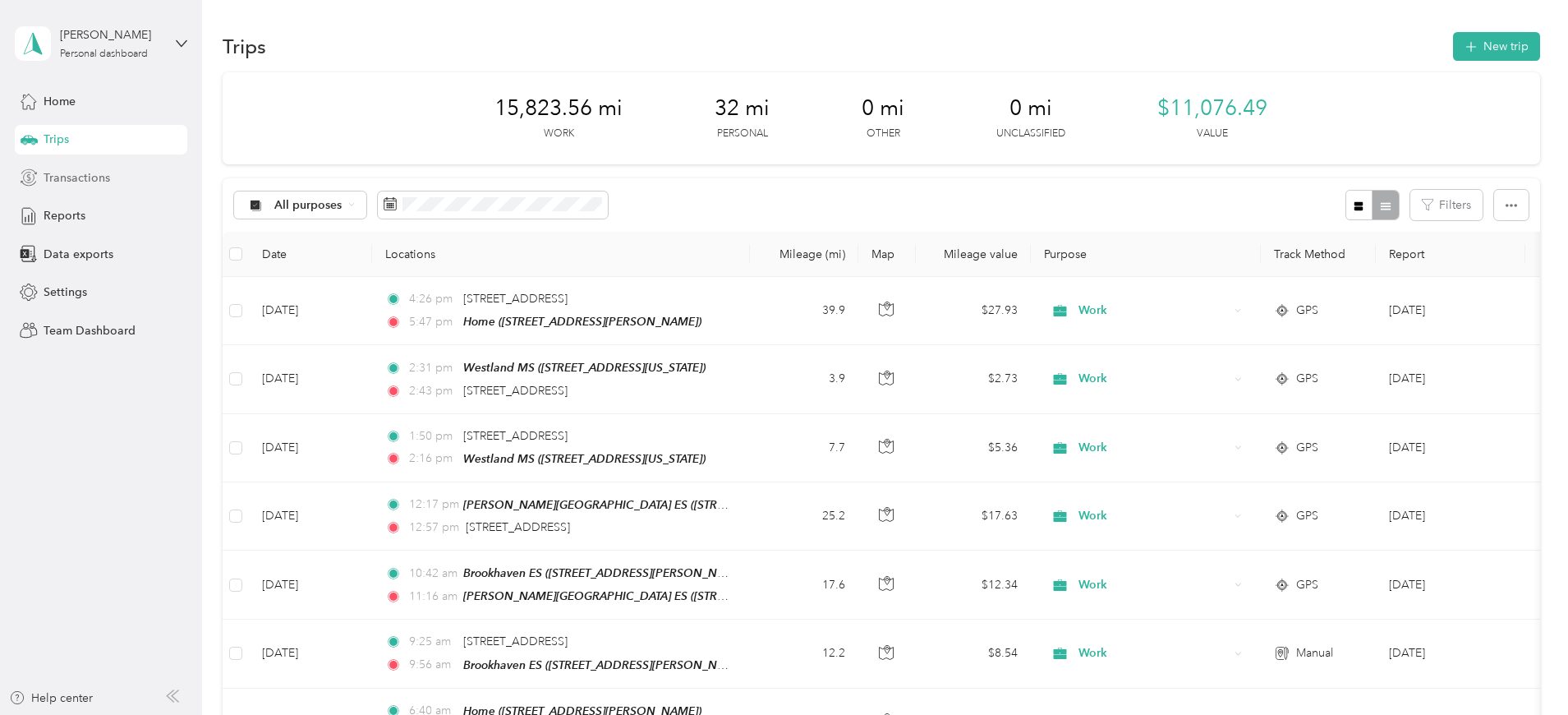
click at [102, 179] on span "Transactions" at bounding box center [77, 177] width 66 height 18
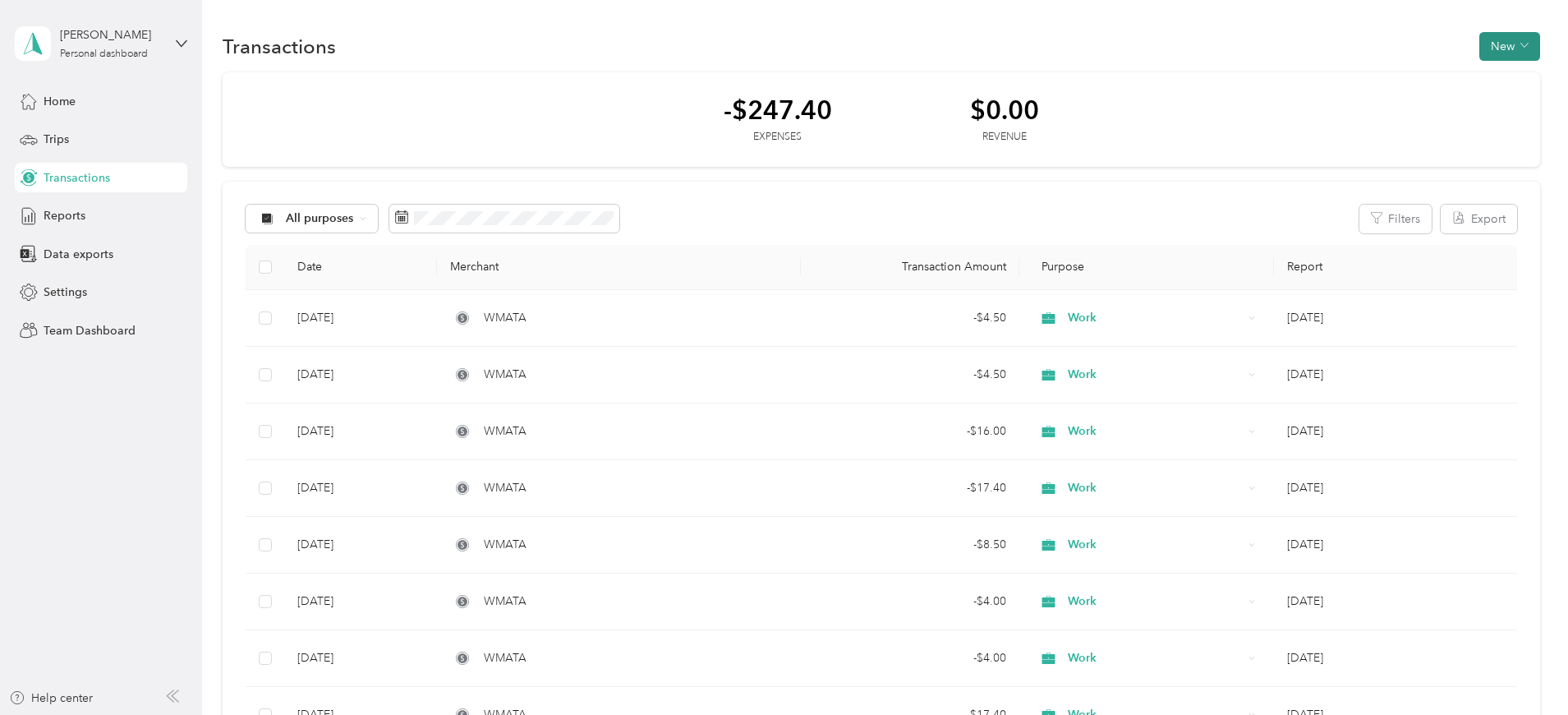
click at [1479, 42] on button "New" at bounding box center [1510, 46] width 61 height 29
click at [1376, 71] on span "Expense" at bounding box center [1392, 78] width 44 height 18
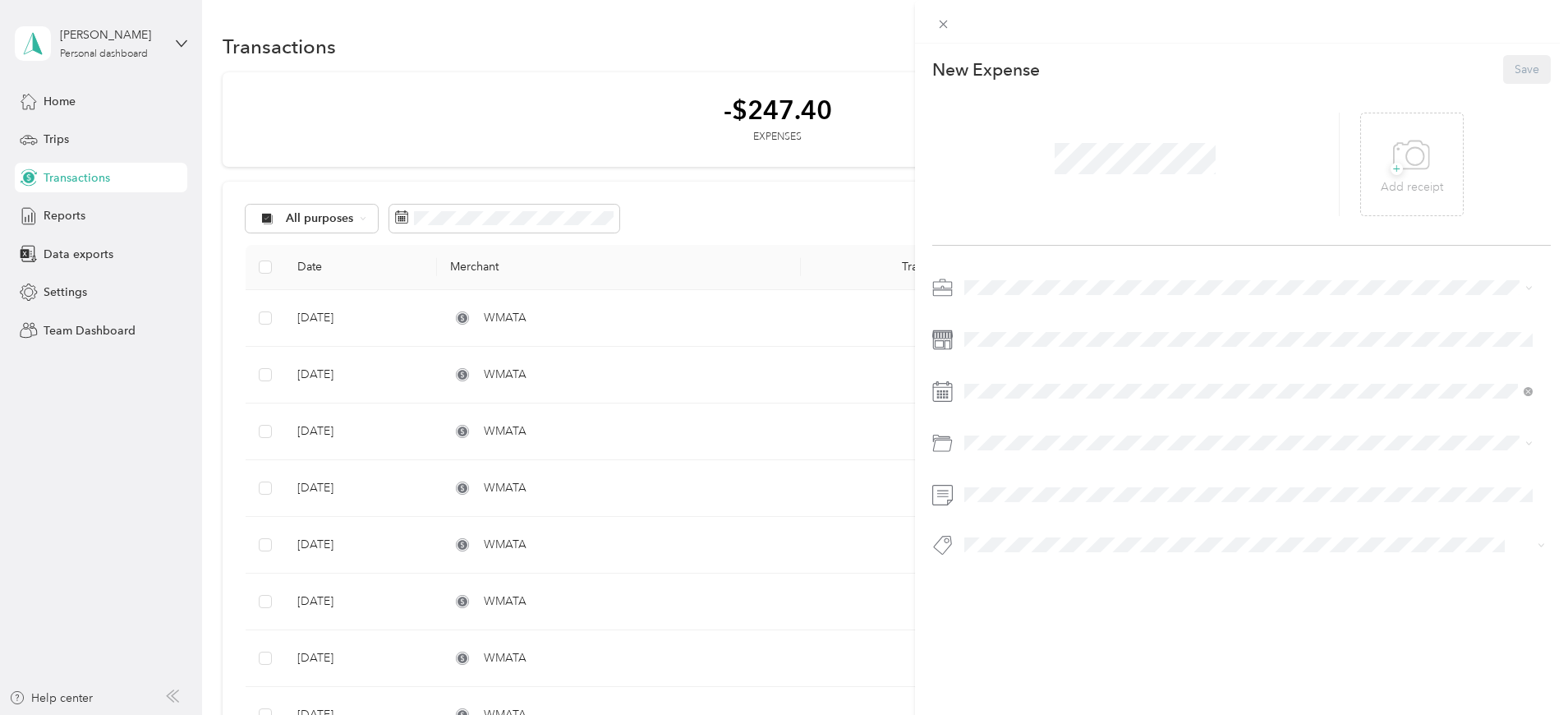
click at [1025, 278] on span at bounding box center [1254, 287] width 592 height 26
click at [995, 315] on span "Work" at bounding box center [984, 311] width 28 height 14
click at [1503, 71] on button "Save" at bounding box center [1527, 69] width 48 height 29
